Goal: Transaction & Acquisition: Purchase product/service

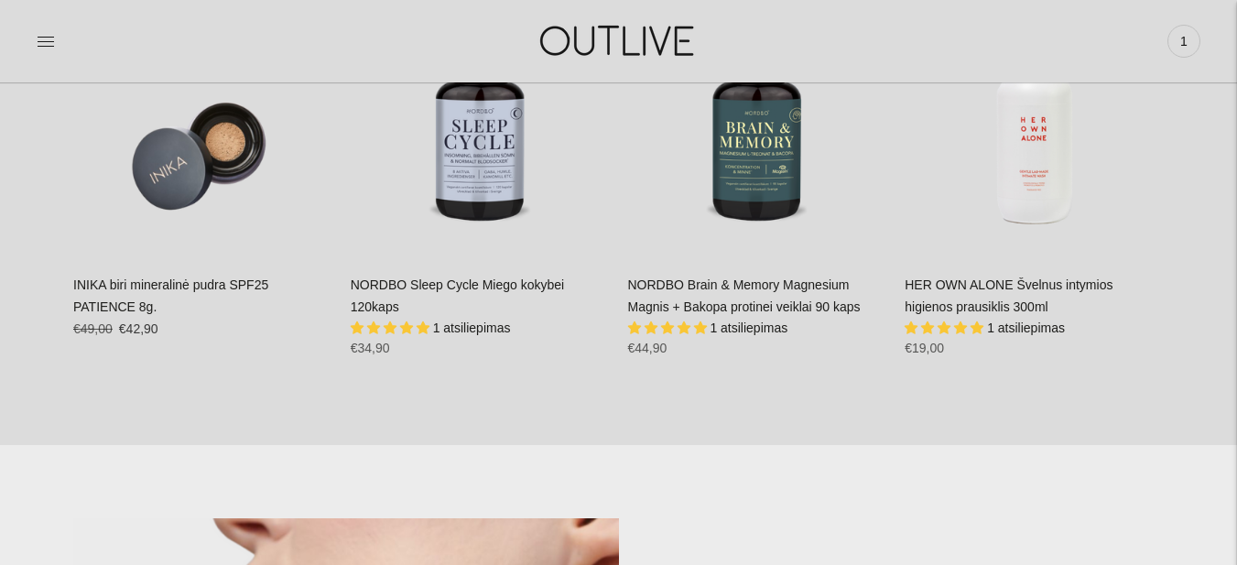
scroll to position [1028, 0]
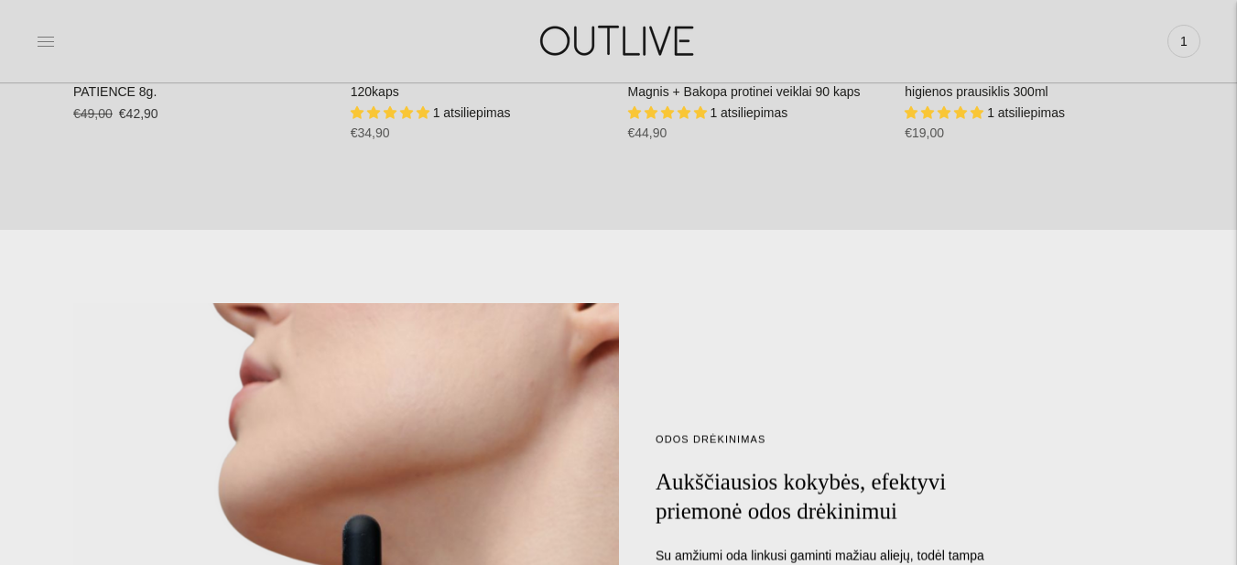
click at [46, 40] on icon at bounding box center [46, 41] width 18 height 18
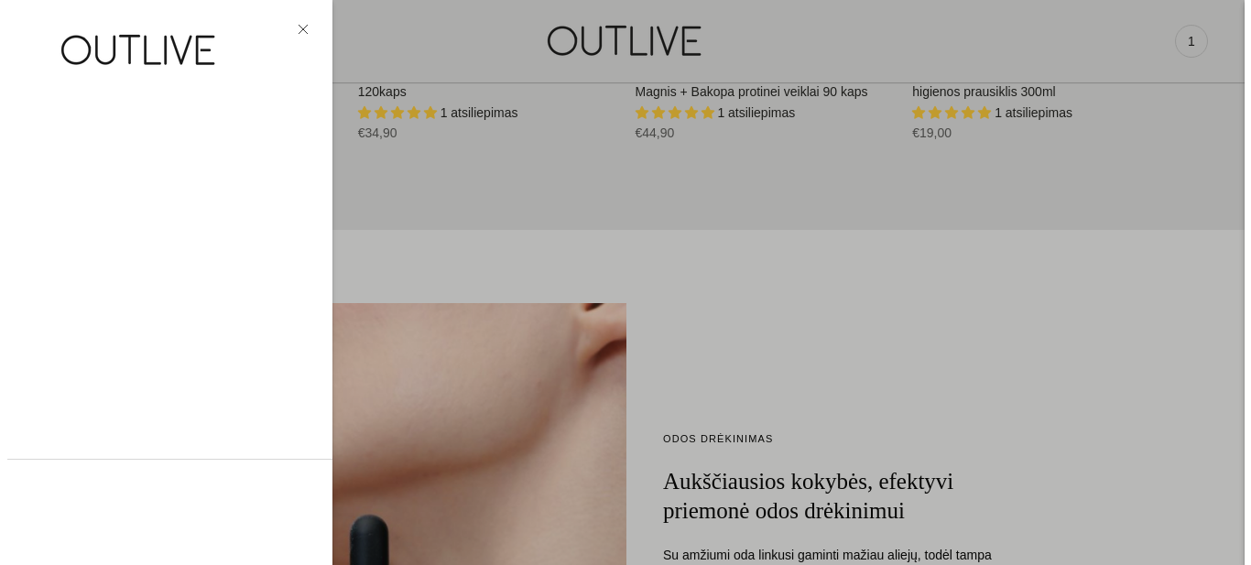
scroll to position [1032, 0]
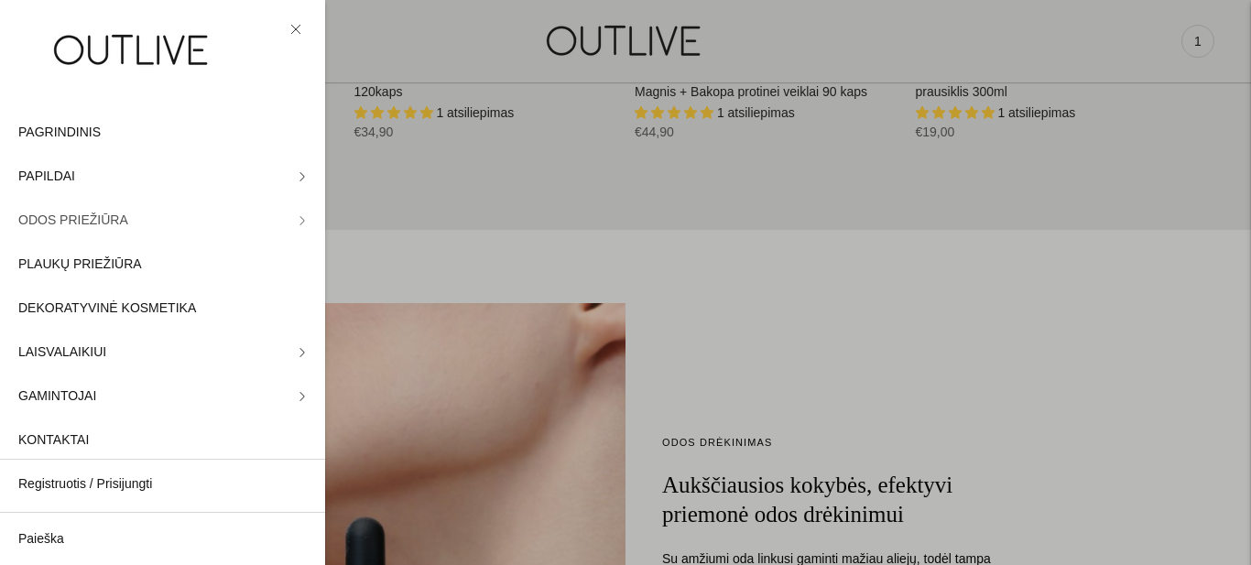
click at [71, 222] on span "ODOS PRIEŽIŪRA" at bounding box center [73, 221] width 110 height 22
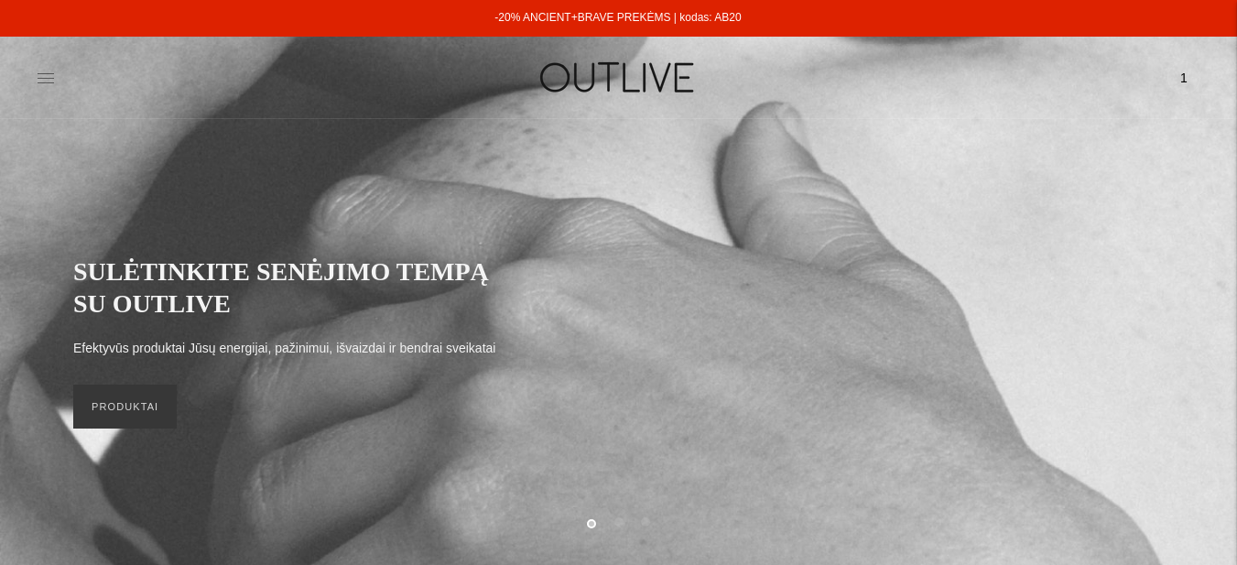
click at [48, 71] on icon at bounding box center [46, 78] width 18 height 18
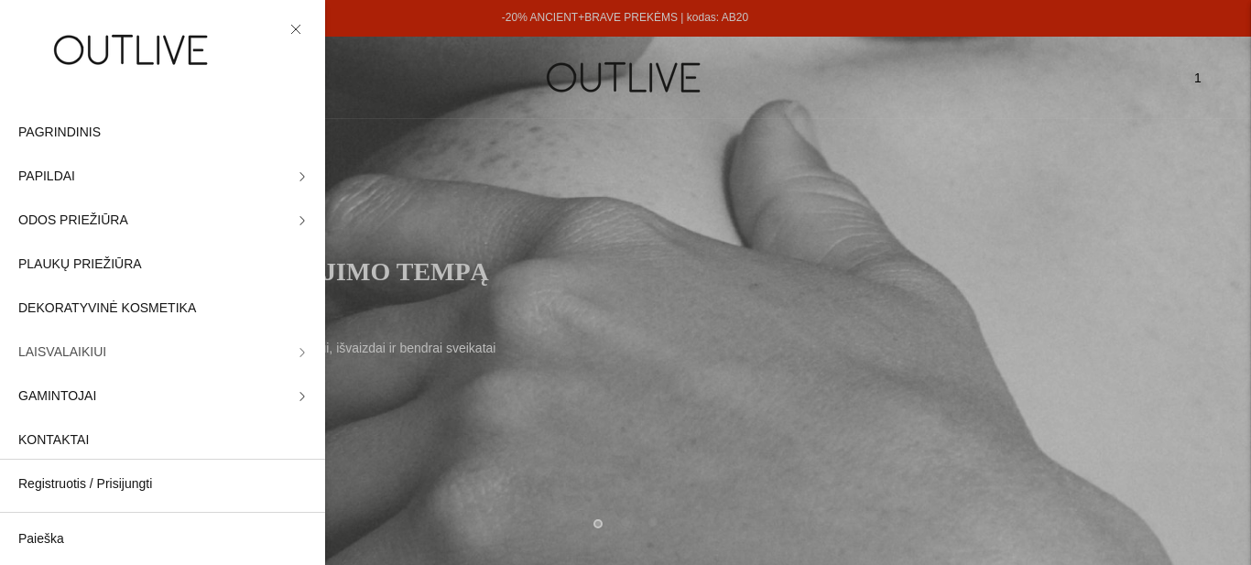
scroll to position [15, 0]
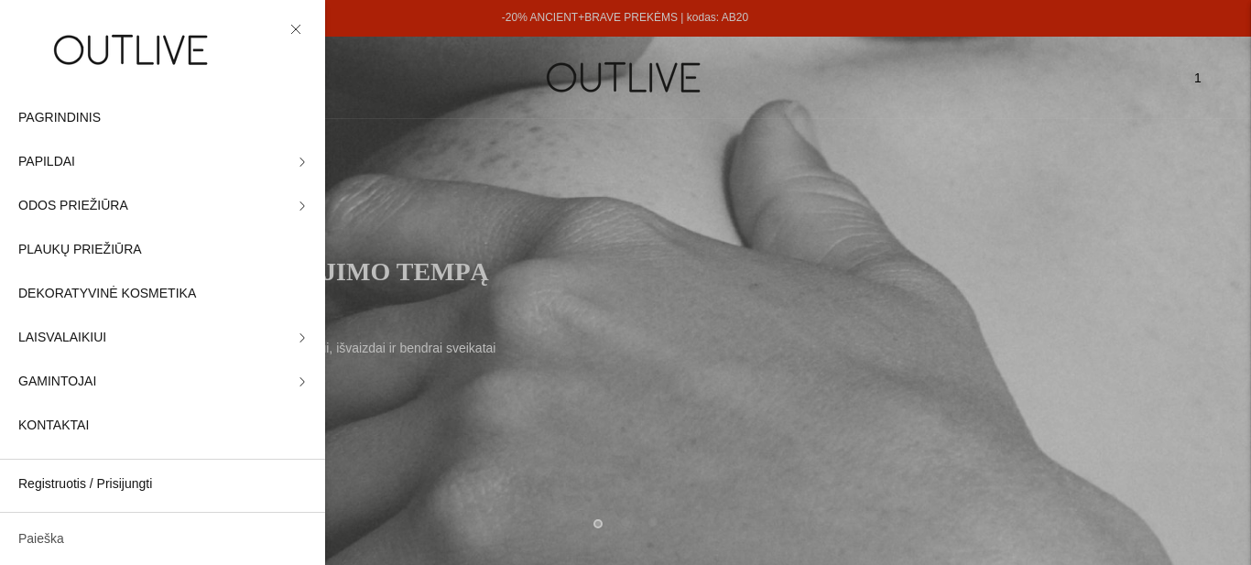
click at [38, 530] on link "Paieška" at bounding box center [162, 539] width 325 height 44
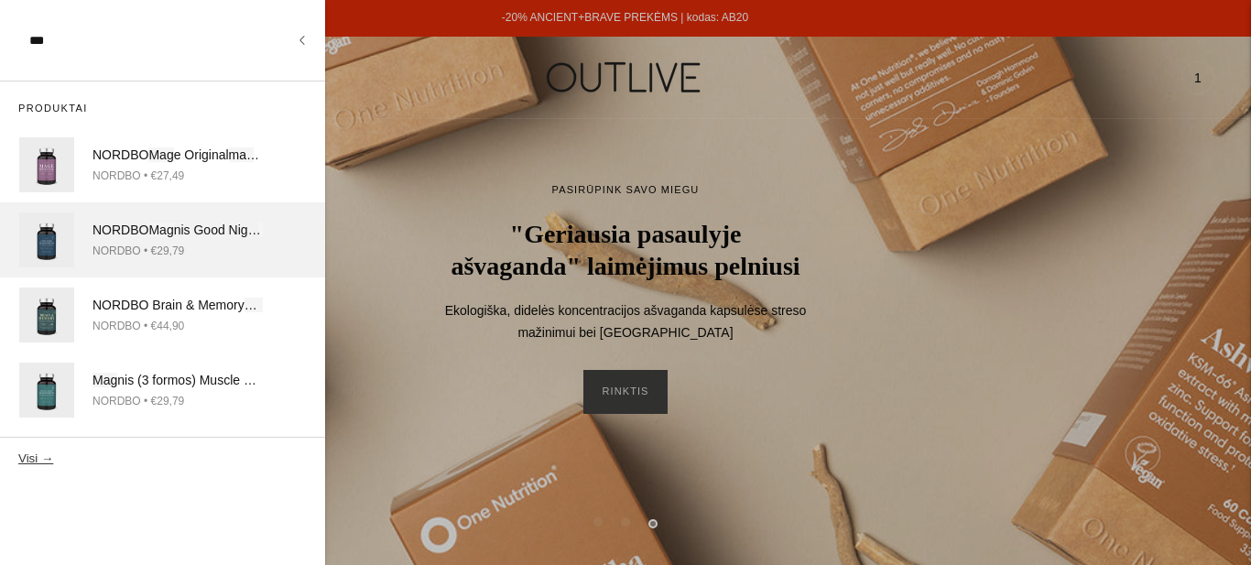
type input "***"
click at [40, 249] on img at bounding box center [46, 239] width 55 height 55
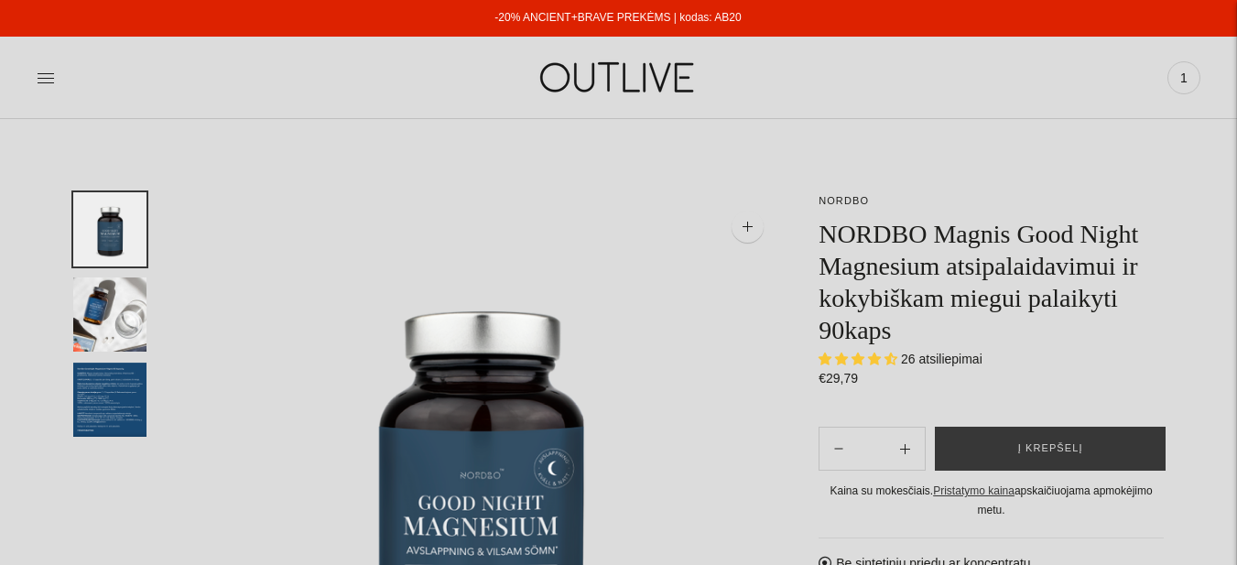
select select "**********"
click at [1035, 441] on span "Į krepšelį" at bounding box center [1050, 449] width 65 height 18
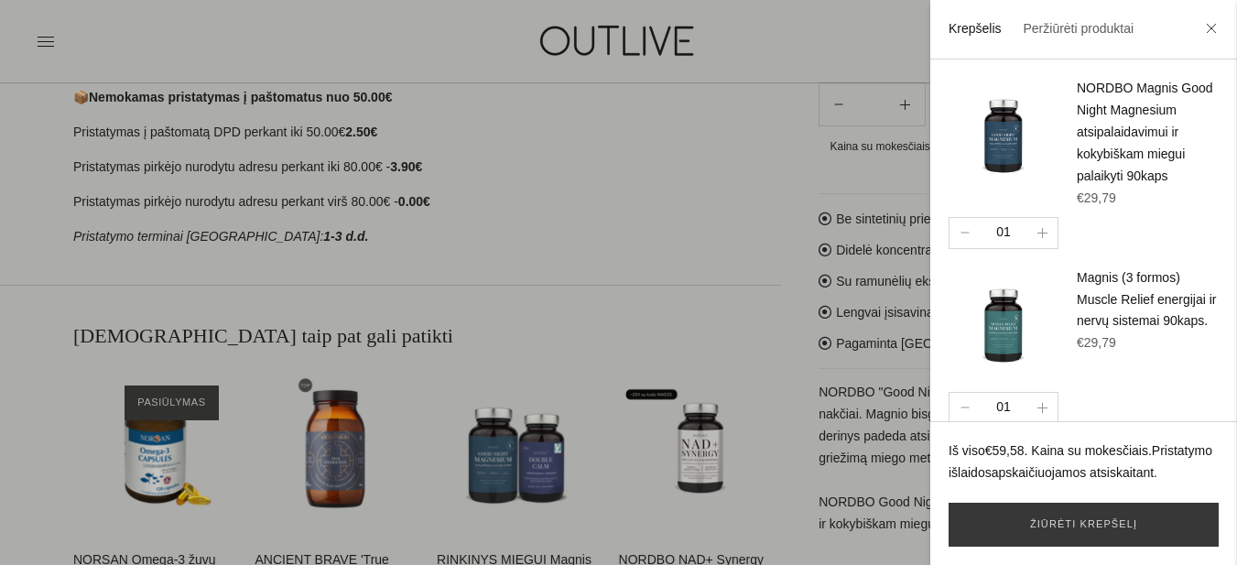
scroll to position [1007, 0]
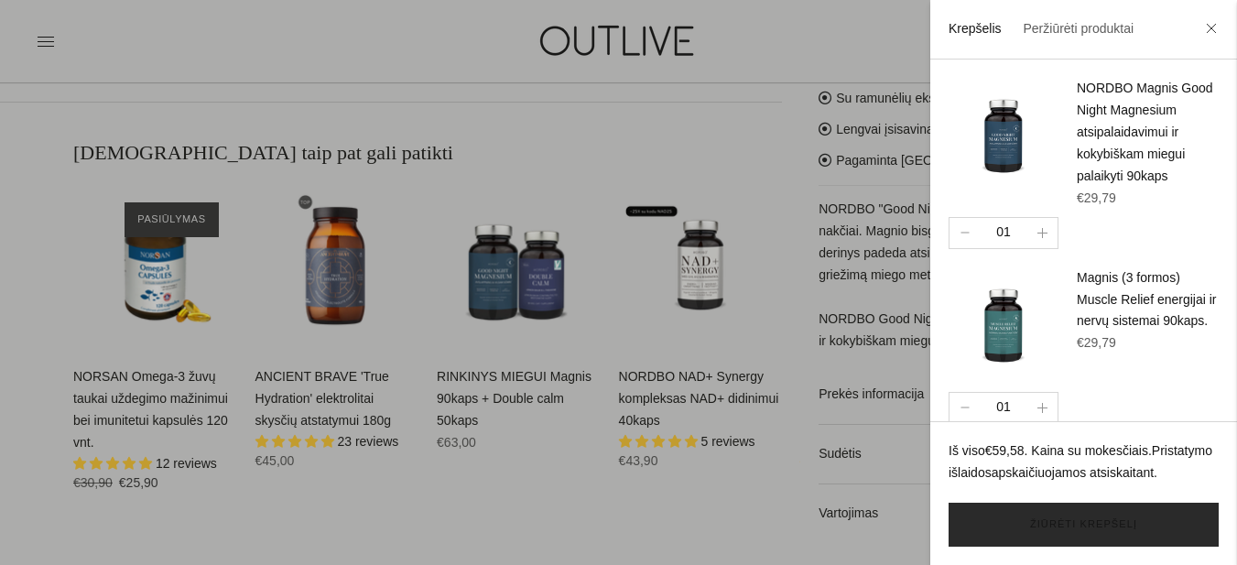
click at [1122, 527] on link "Žiūrėti krepšelį" at bounding box center [1084, 525] width 270 height 44
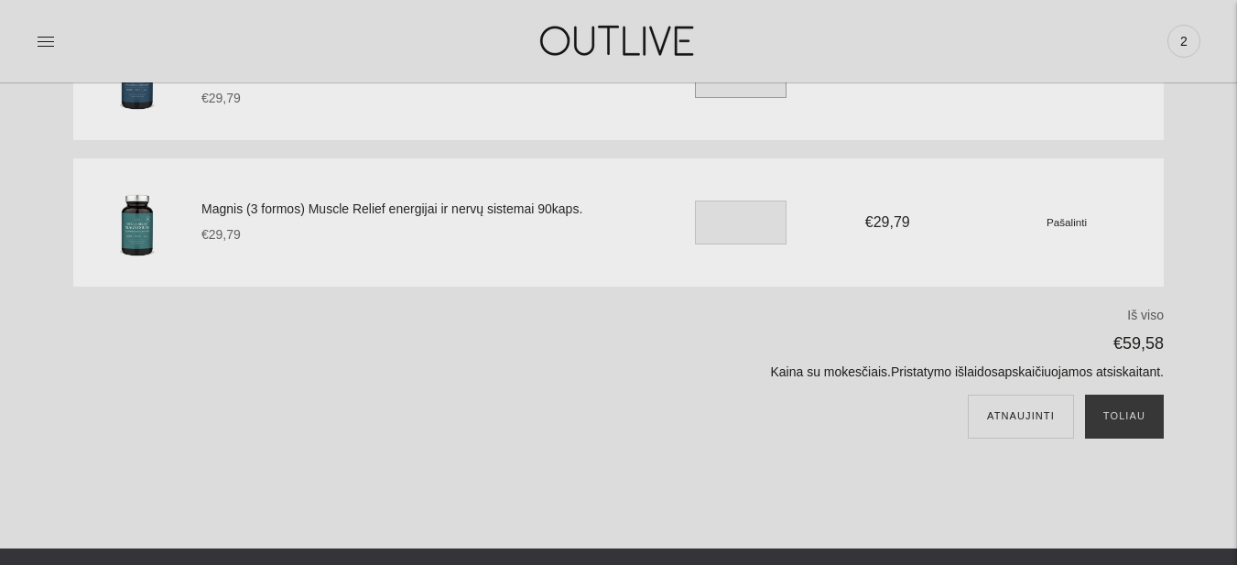
scroll to position [275, 0]
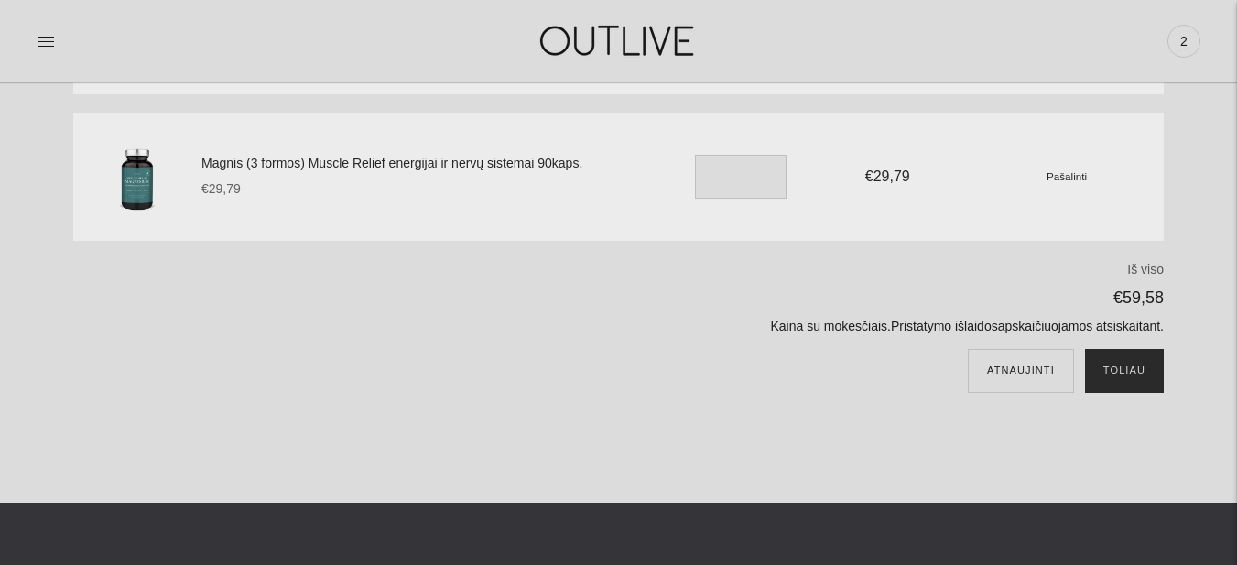
click at [1107, 367] on button "Toliau" at bounding box center [1124, 371] width 79 height 44
